Goal: Transaction & Acquisition: Purchase product/service

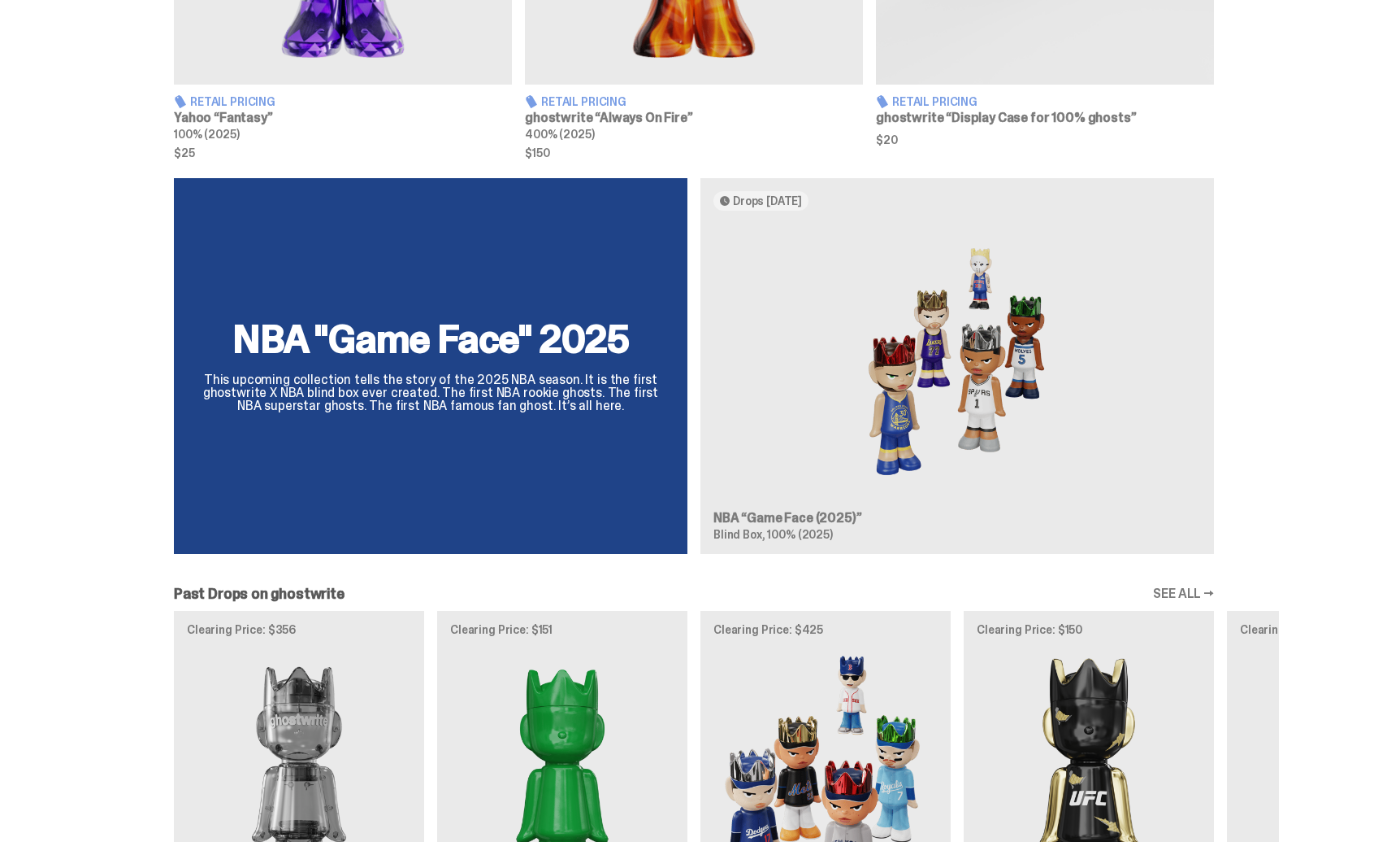
scroll to position [945, 0]
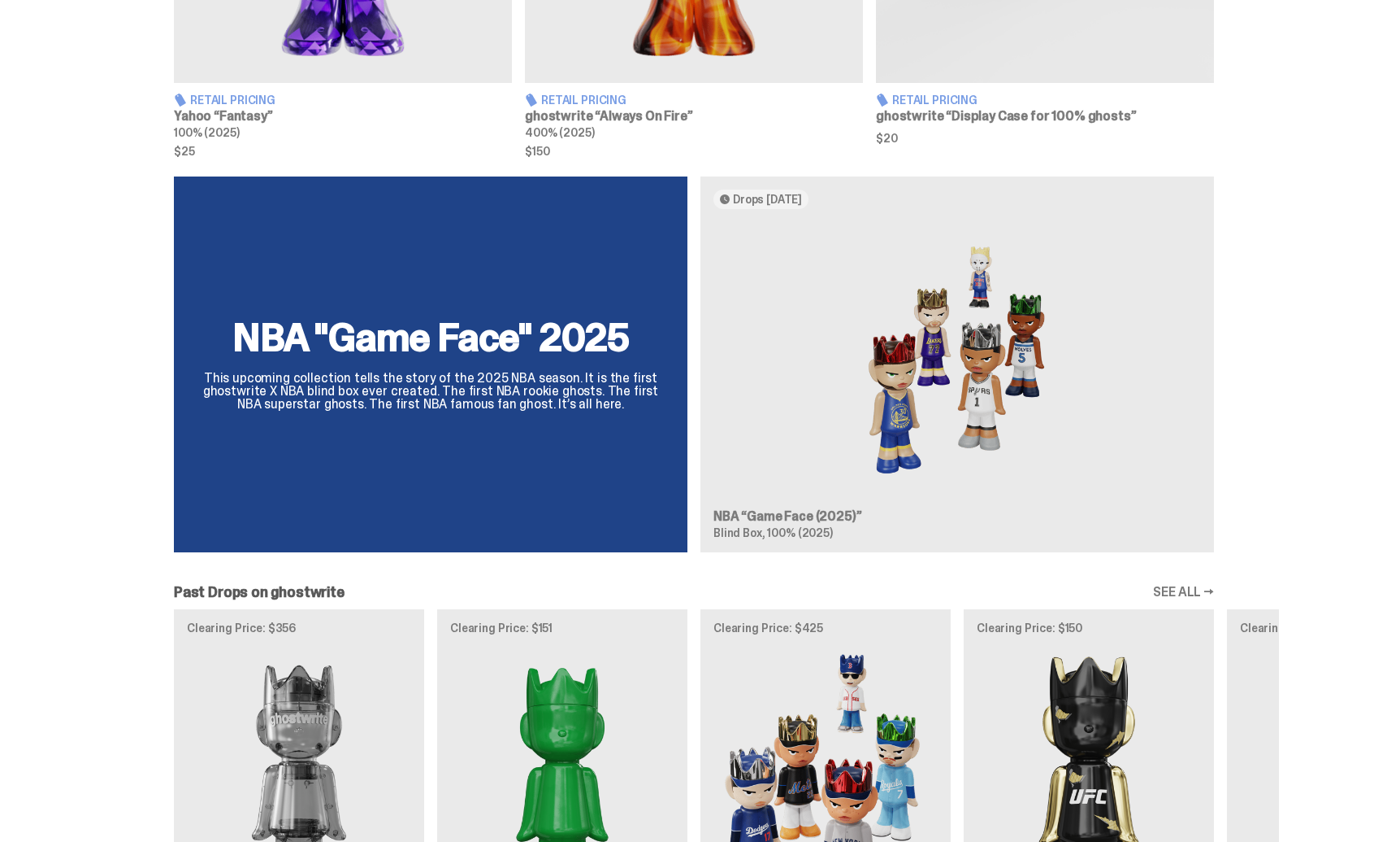
click at [926, 405] on div "NBA "Game Face" 2025 This upcoming collection tells the story of the 2025 NBA s…" at bounding box center [694, 371] width 1171 height 389
click at [810, 511] on div "NBA "Game Face" 2025 This upcoming collection tells the story of the 2025 NBA s…" at bounding box center [694, 371] width 1171 height 389
click at [577, 340] on div "NBA "Game Face" 2025 This upcoming collection tells the story of the 2025 NBA s…" at bounding box center [694, 371] width 1171 height 389
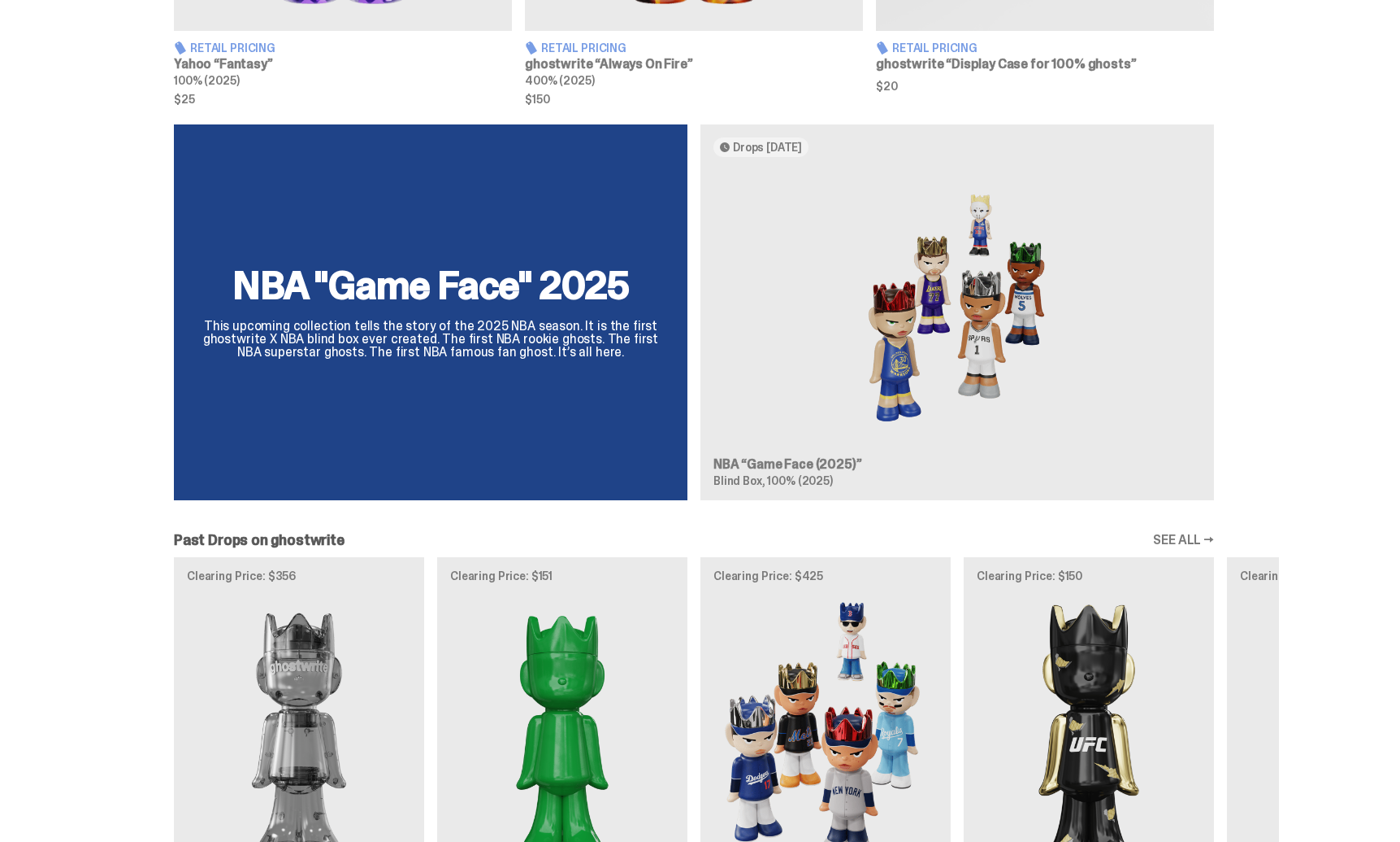
scroll to position [996, 0]
click at [256, 257] on div "NBA "Game Face" 2025 This upcoming collection tells the story of the 2025 NBA s…" at bounding box center [431, 313] width 514 height 376
click at [275, 267] on div "NBA "Game Face" 2025 This upcoming collection tells the story of the 2025 NBA s…" at bounding box center [694, 319] width 1171 height 389
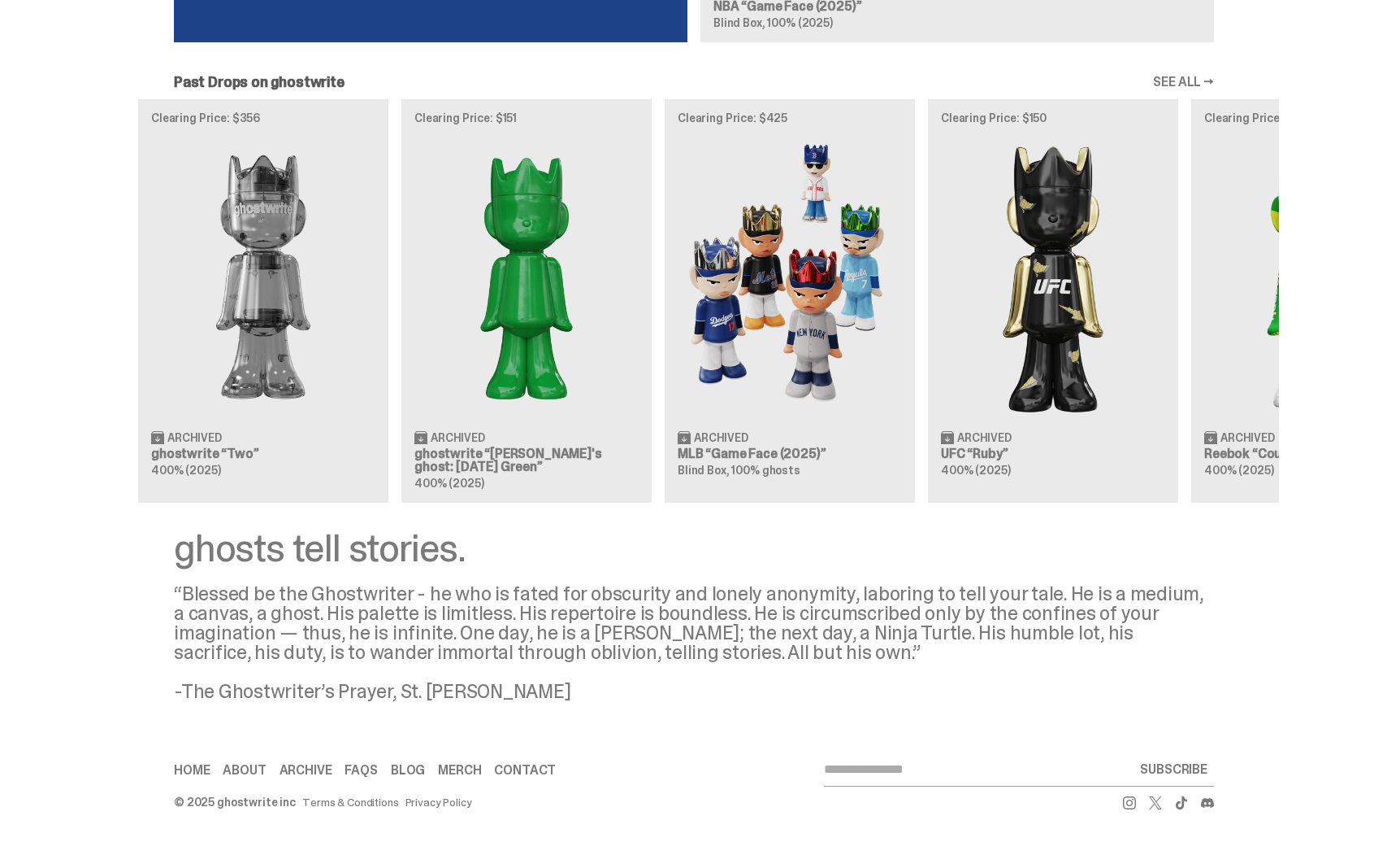
scroll to position [0, 0]
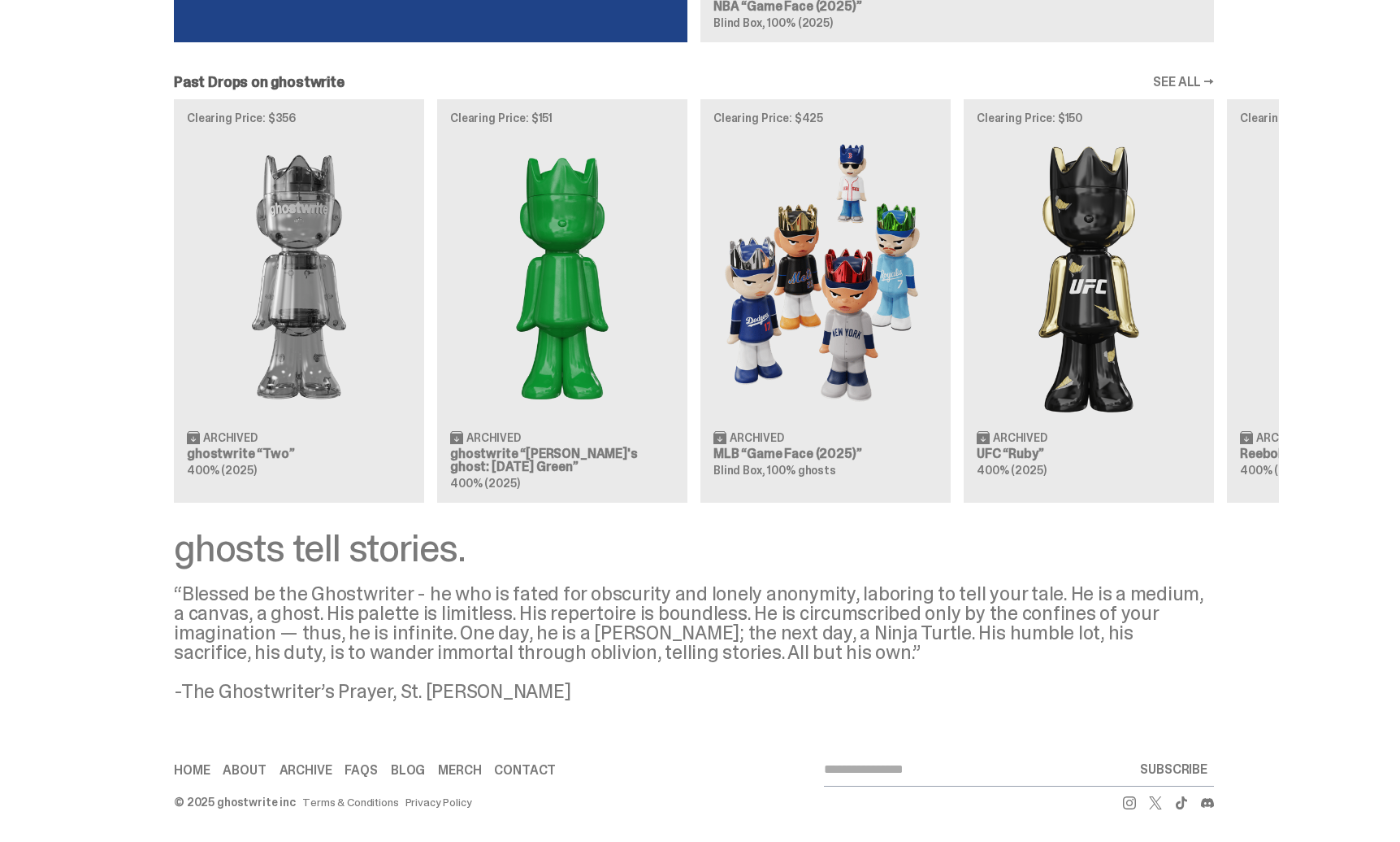
click at [817, 304] on div "Clearing Price: $356 Archived ghostwrite “Two” 400% (2025) Clearing Price: $151…" at bounding box center [694, 301] width 1171 height 403
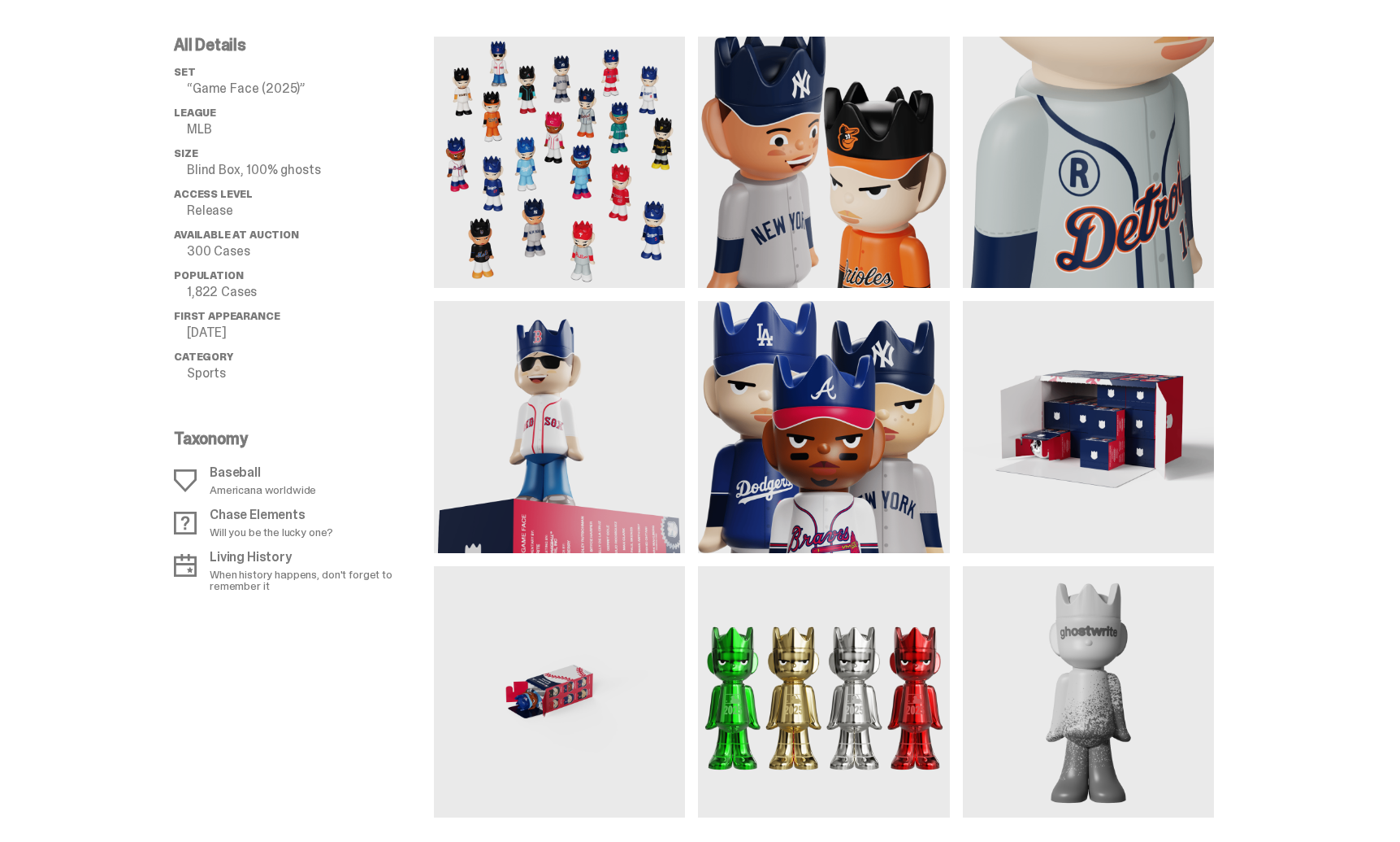
scroll to position [1187, 0]
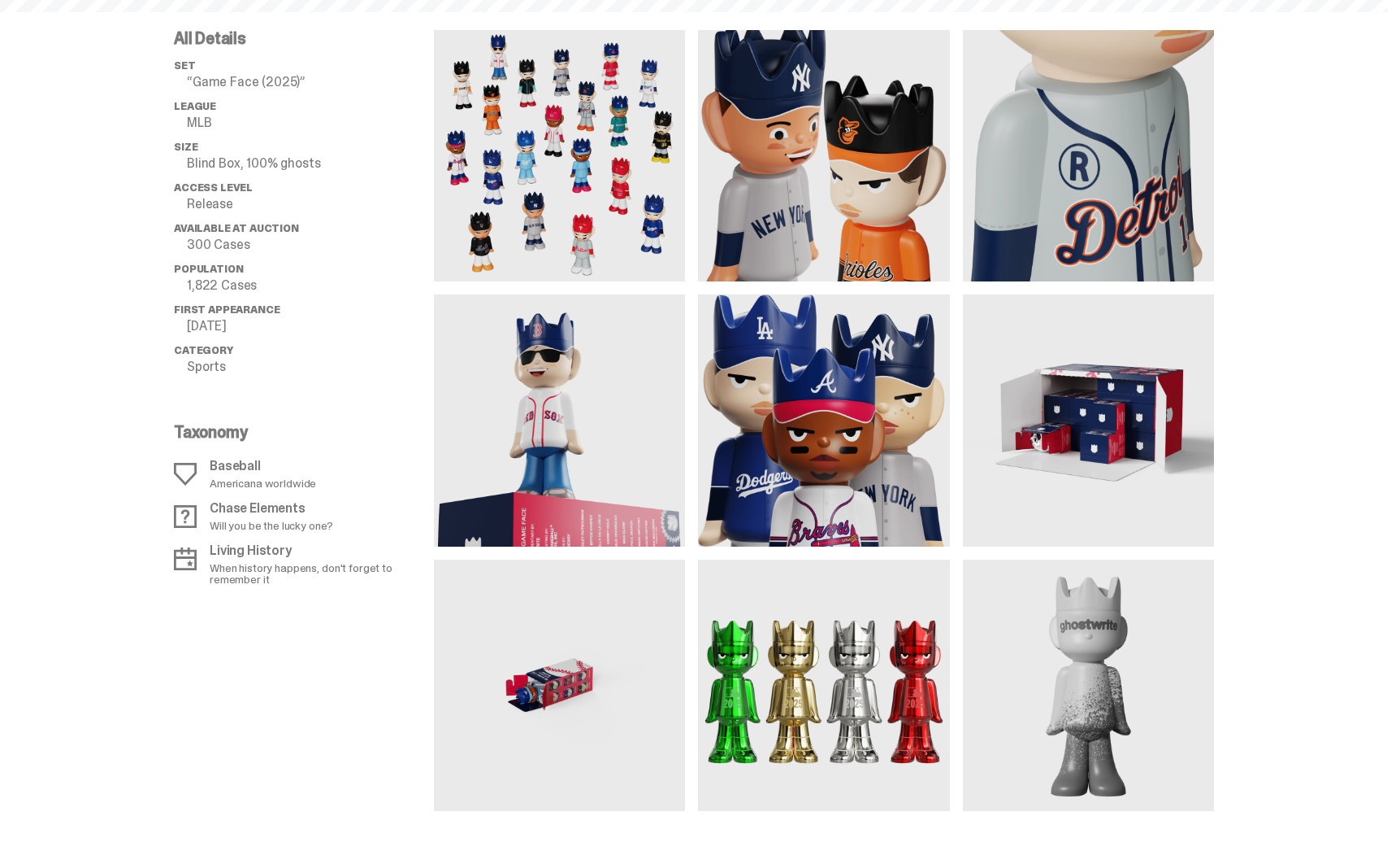
scroll to position [1454, 0]
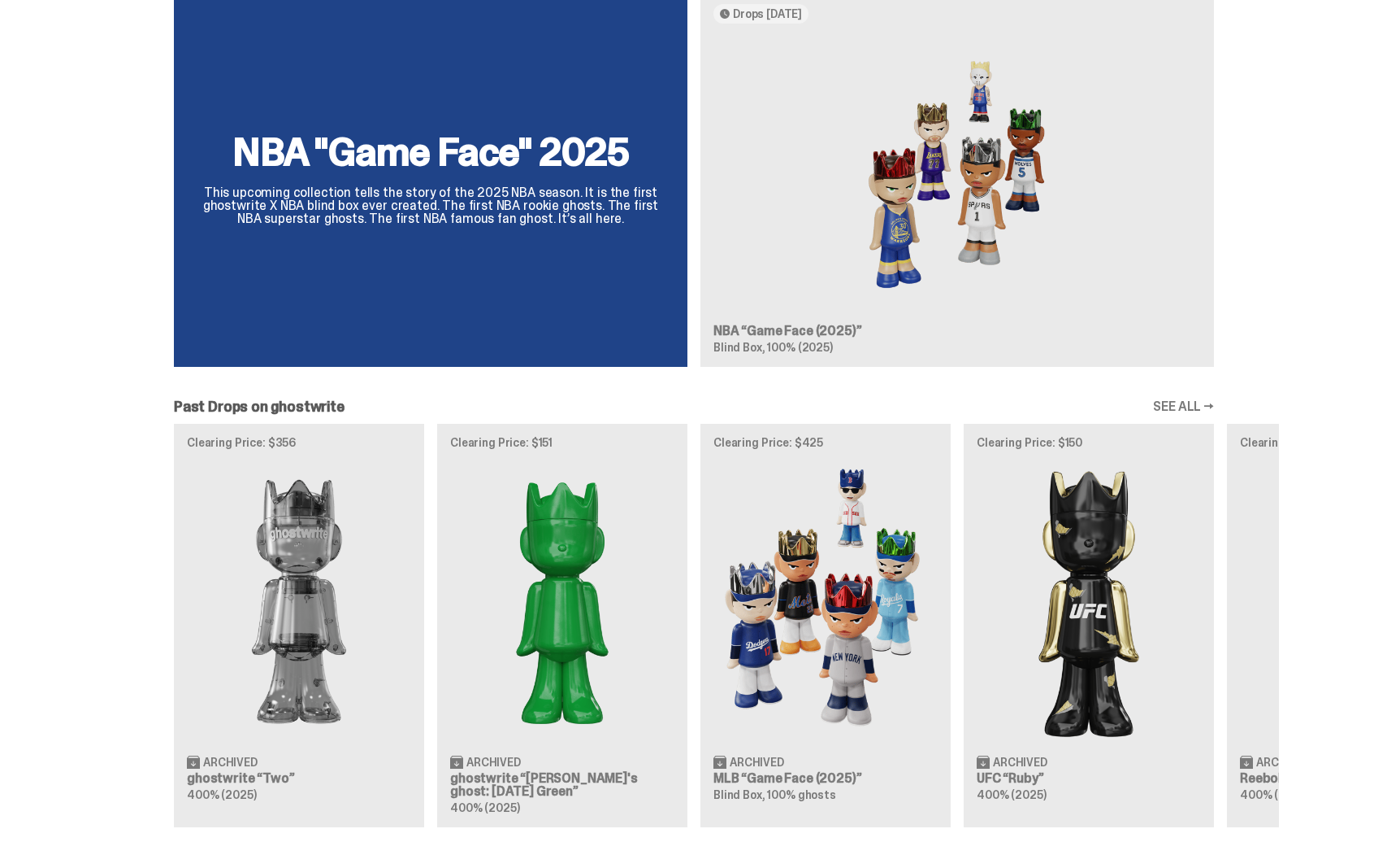
click at [935, 191] on div "NBA "Game Face" 2025 This upcoming collection tells the story of the 2025 NBA s…" at bounding box center [694, 186] width 1171 height 389
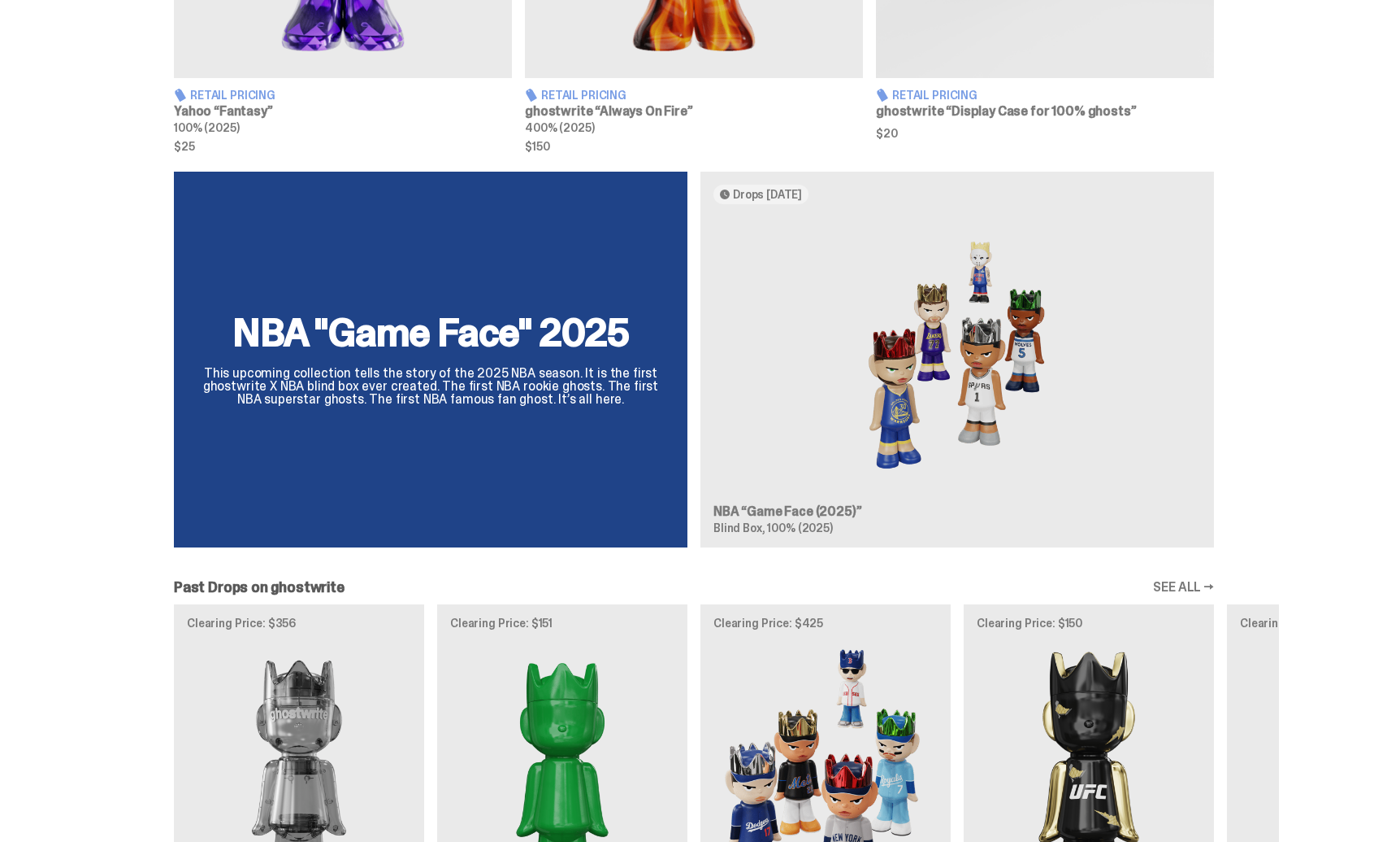
scroll to position [954, 0]
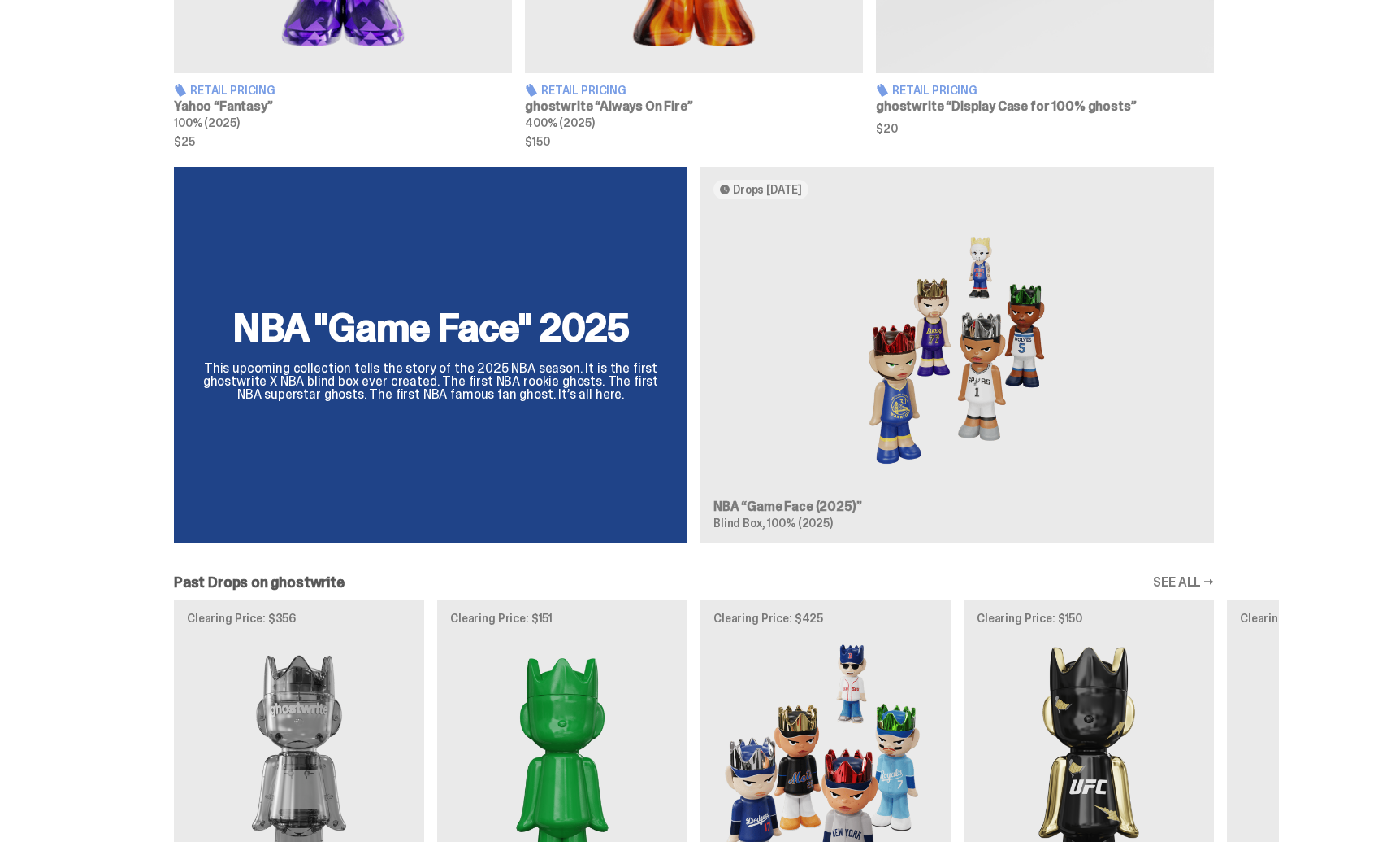
click at [828, 451] on div "NBA "Game Face" 2025 This upcoming collection tells the story of the 2025 NBA s…" at bounding box center [694, 361] width 1171 height 389
click at [464, 380] on div "NBA "Game Face" 2025 This upcoming collection tells the story of the 2025 NBA s…" at bounding box center [694, 361] width 1171 height 389
